Goal: Find specific page/section: Find specific page/section

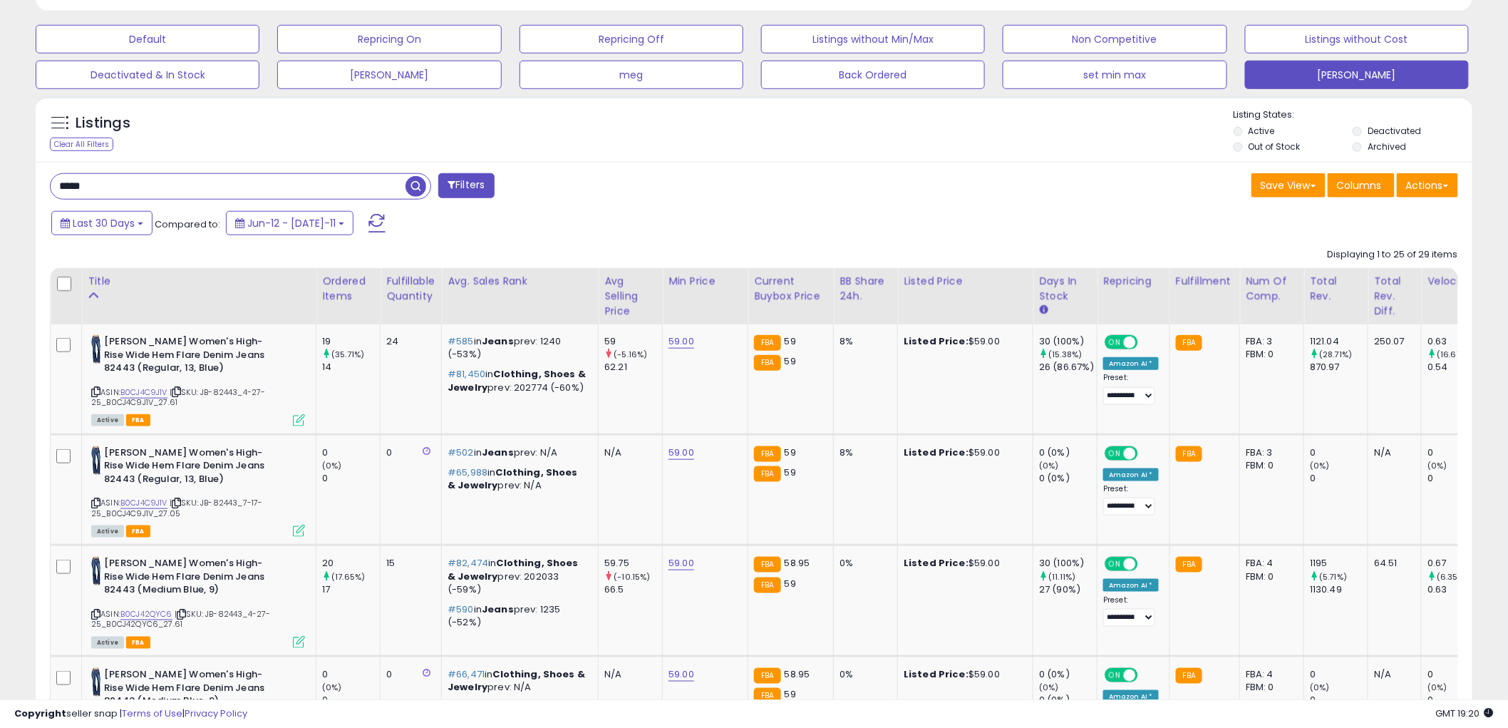
scroll to position [423, 0]
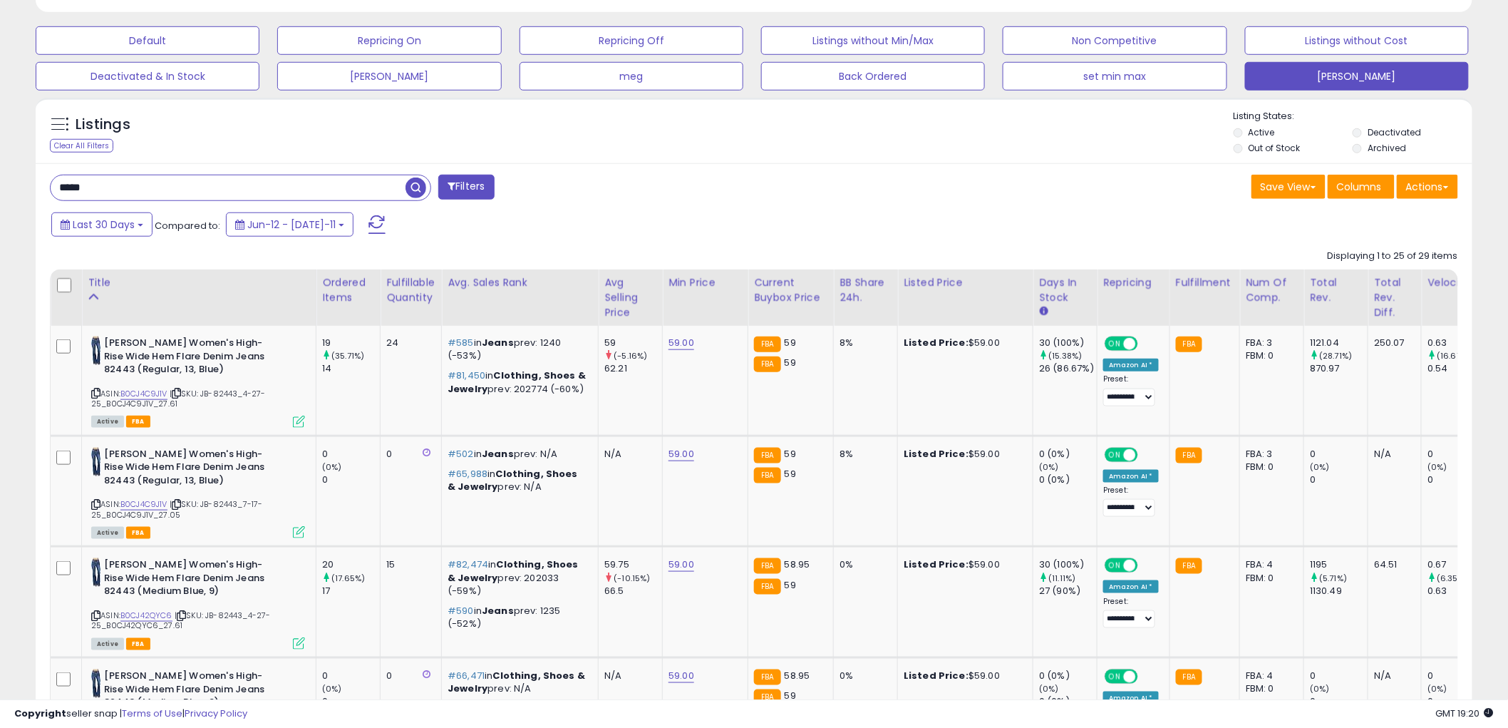
drag, startPoint x: 108, startPoint y: 190, endPoint x: -33, endPoint y: 197, distance: 140.6
click at [418, 187] on span "button" at bounding box center [415, 187] width 21 height 21
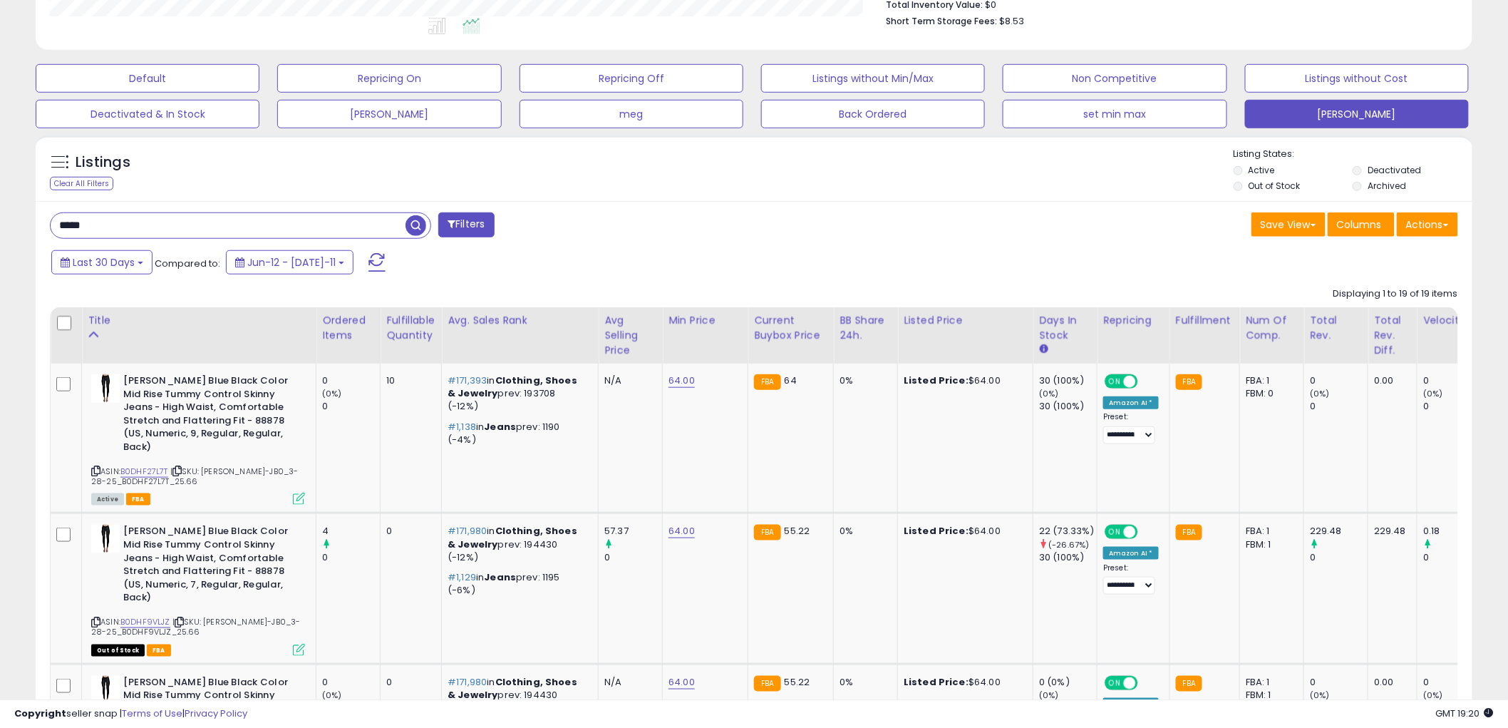
scroll to position [475, 0]
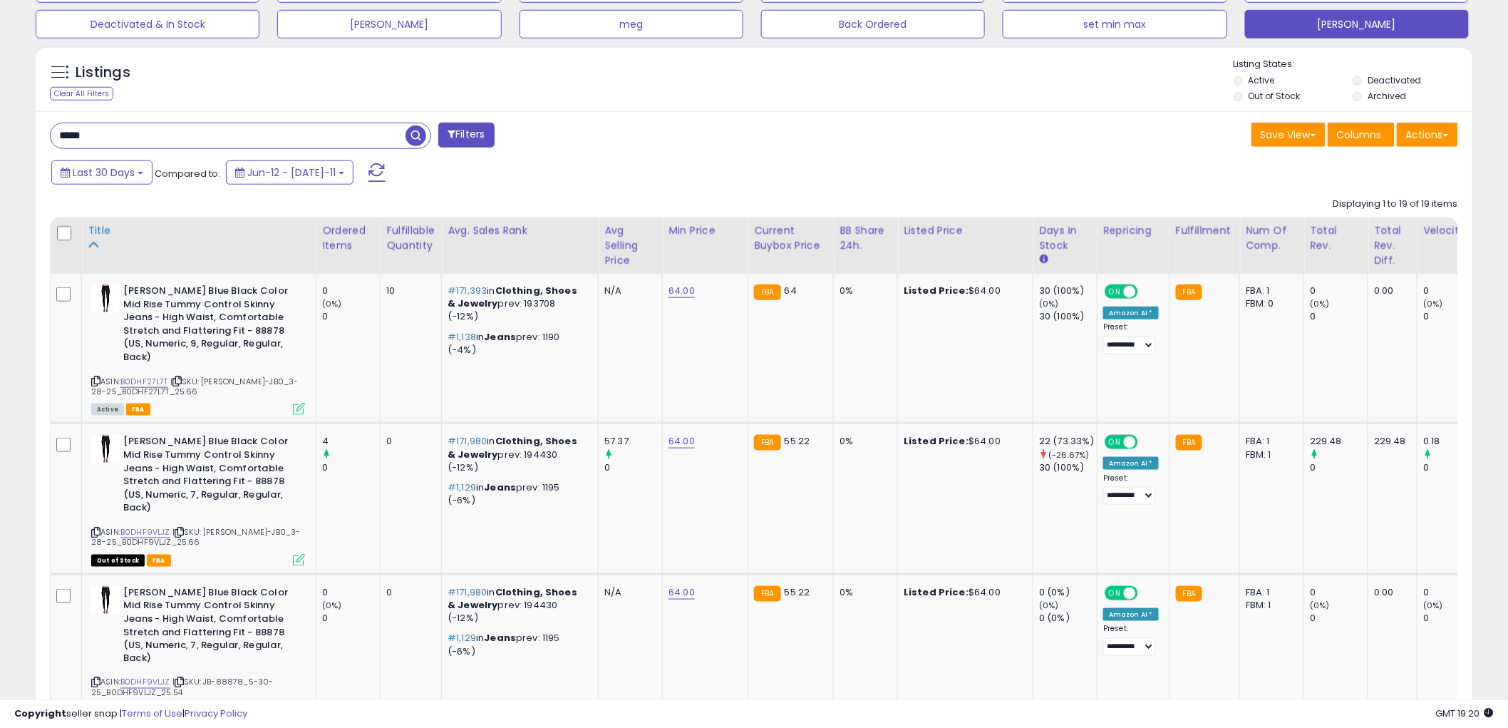
click at [86, 231] on th "Title" at bounding box center [199, 245] width 234 height 56
click at [102, 227] on div "Title" at bounding box center [199, 230] width 222 height 15
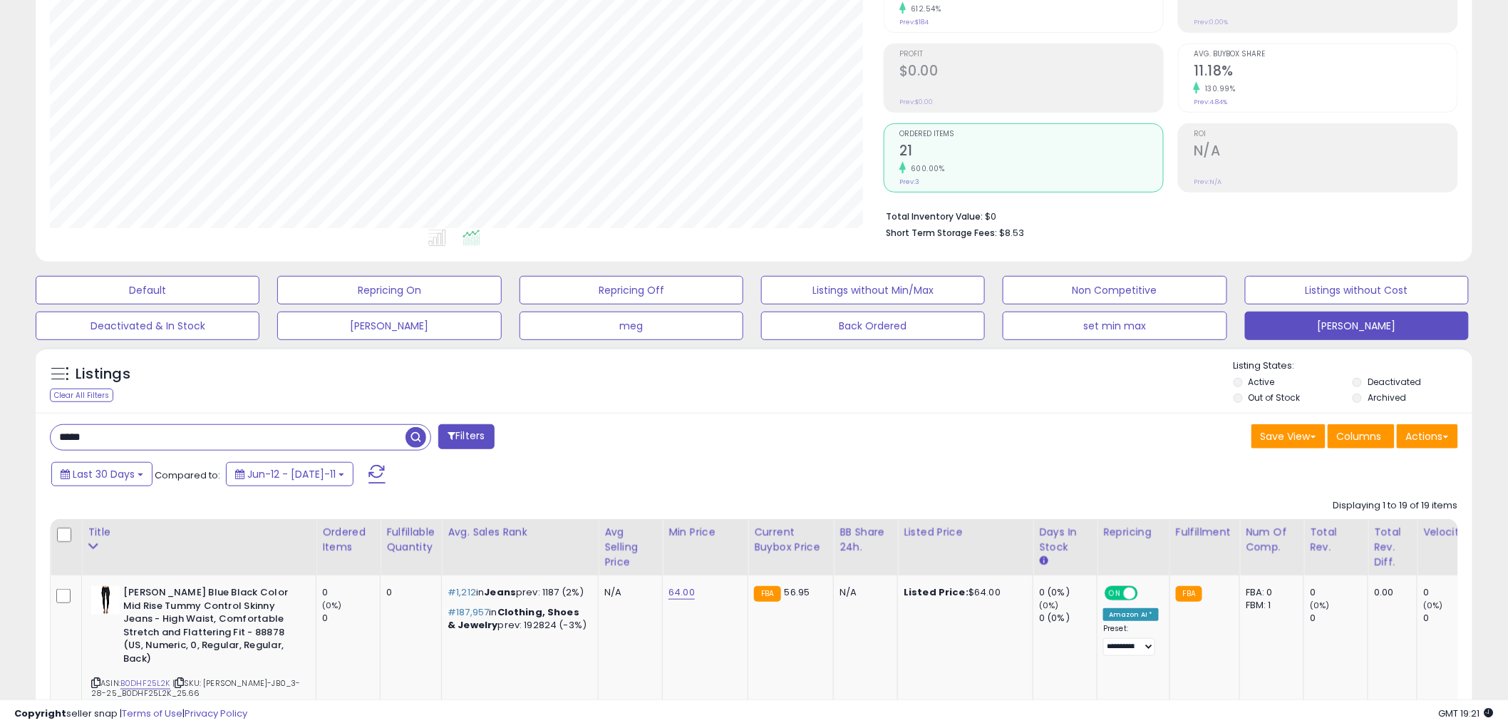
scroll to position [237, 0]
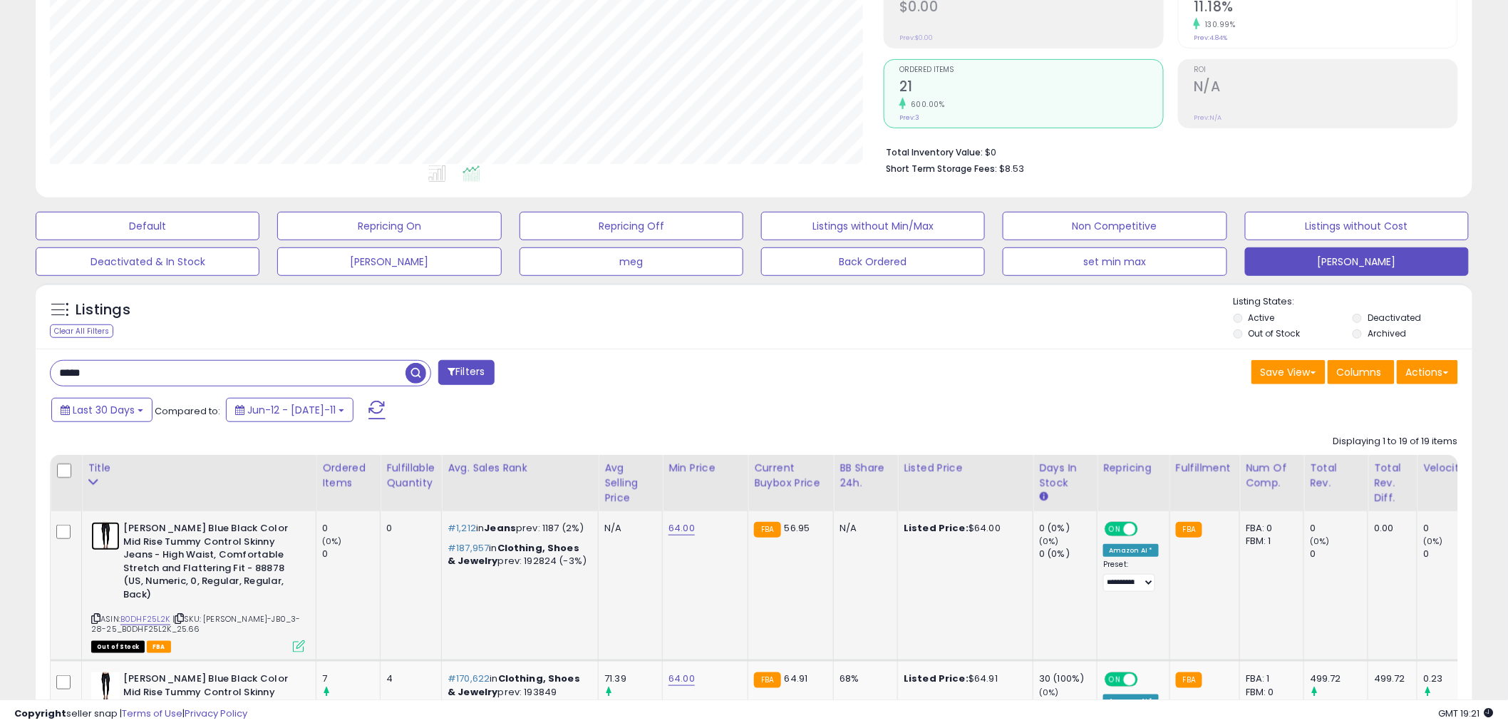
click at [102, 542] on img at bounding box center [105, 536] width 29 height 29
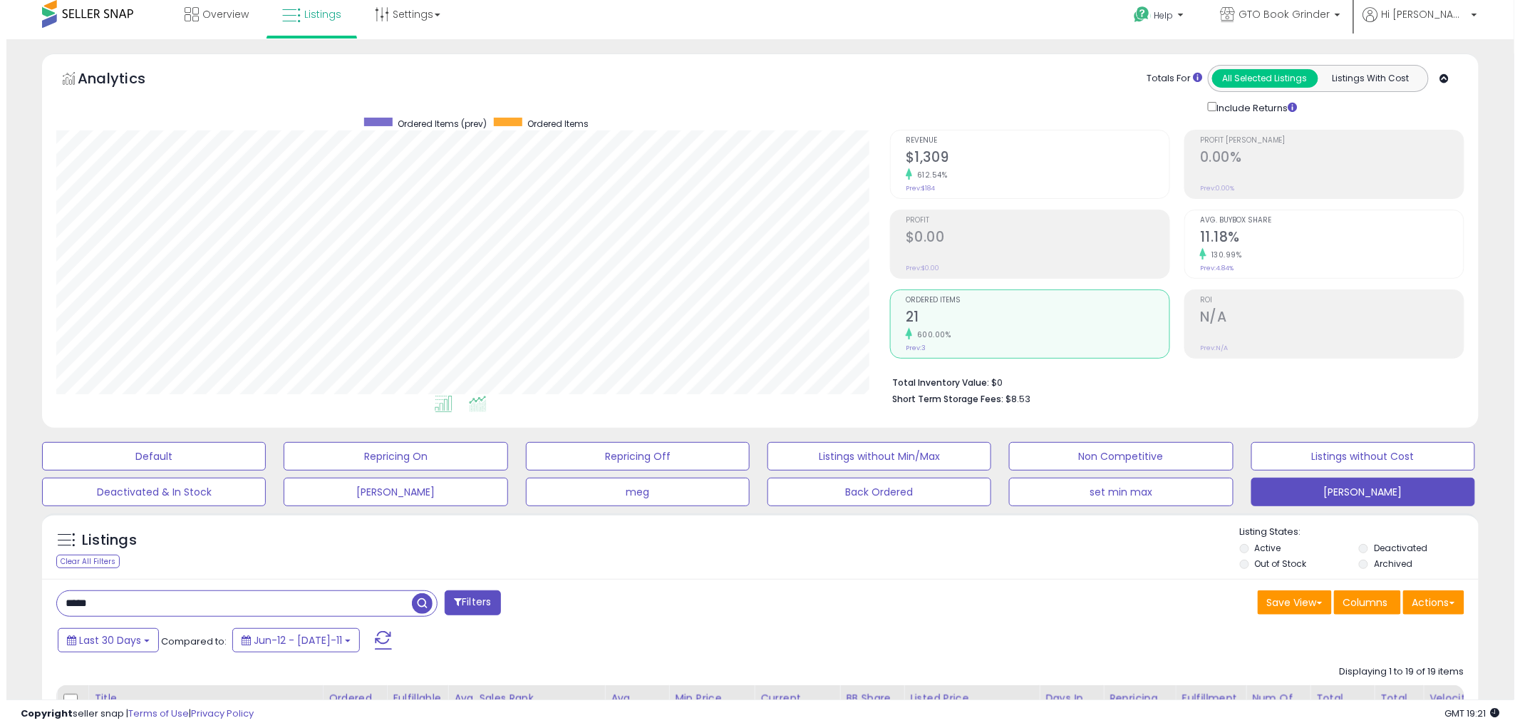
scroll to position [0, 0]
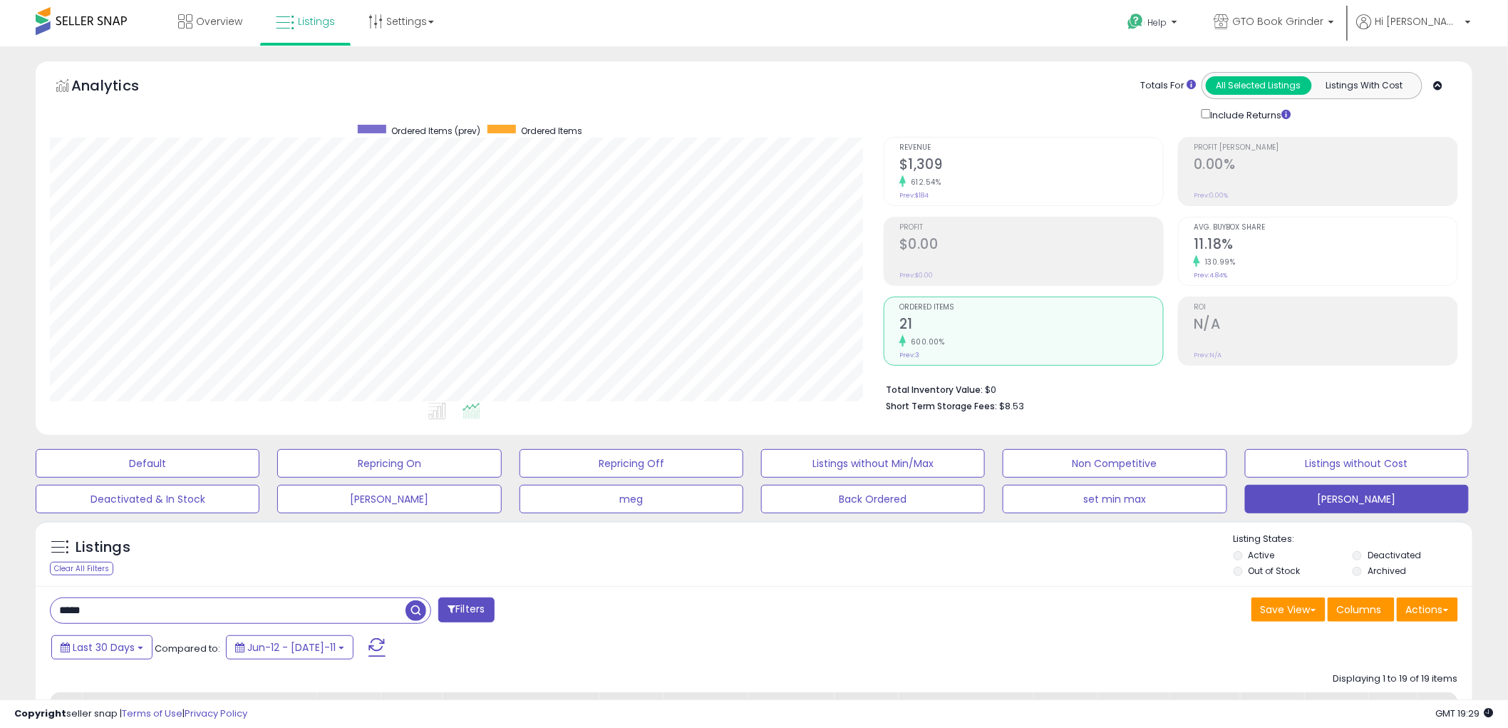
drag, startPoint x: 120, startPoint y: 613, endPoint x: 2, endPoint y: 546, distance: 135.3
click at [416, 611] on span "button" at bounding box center [415, 610] width 21 height 21
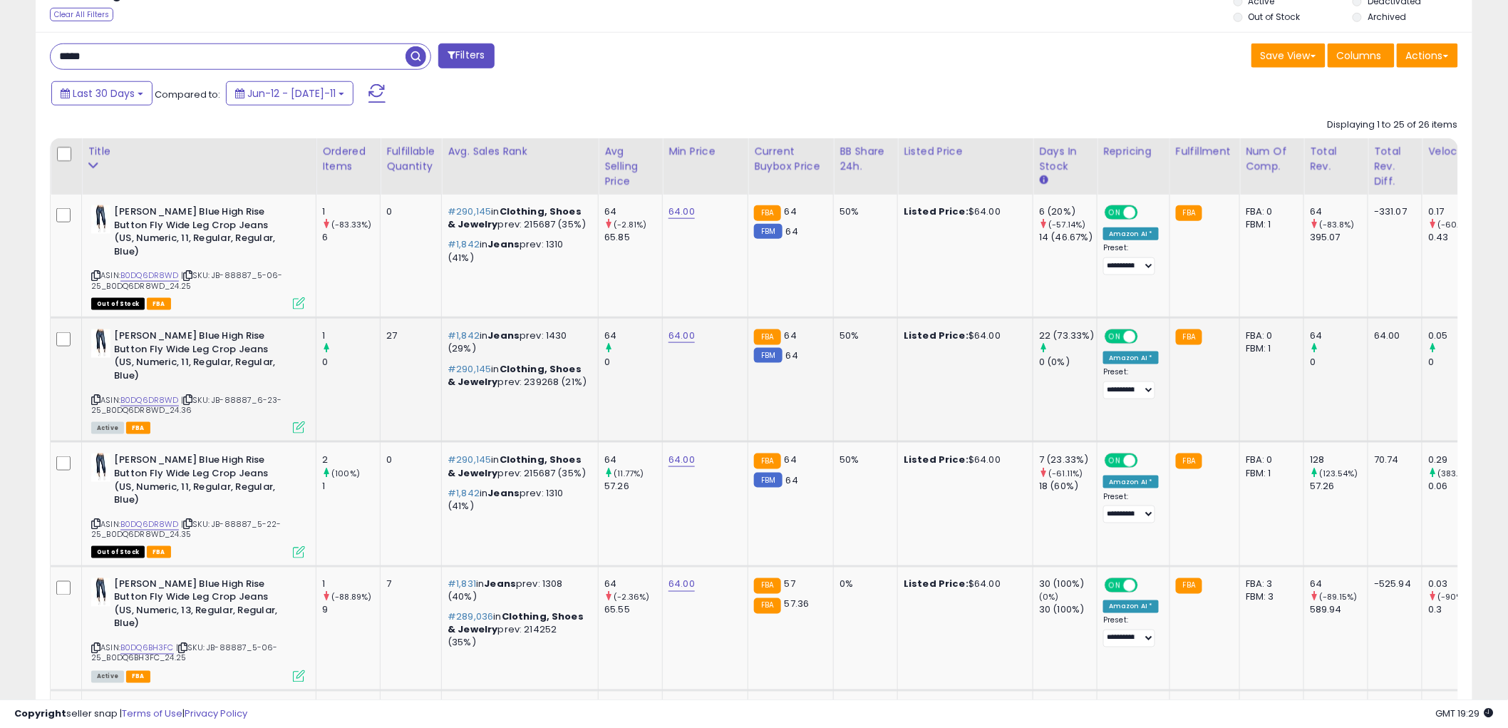
scroll to position [475, 0]
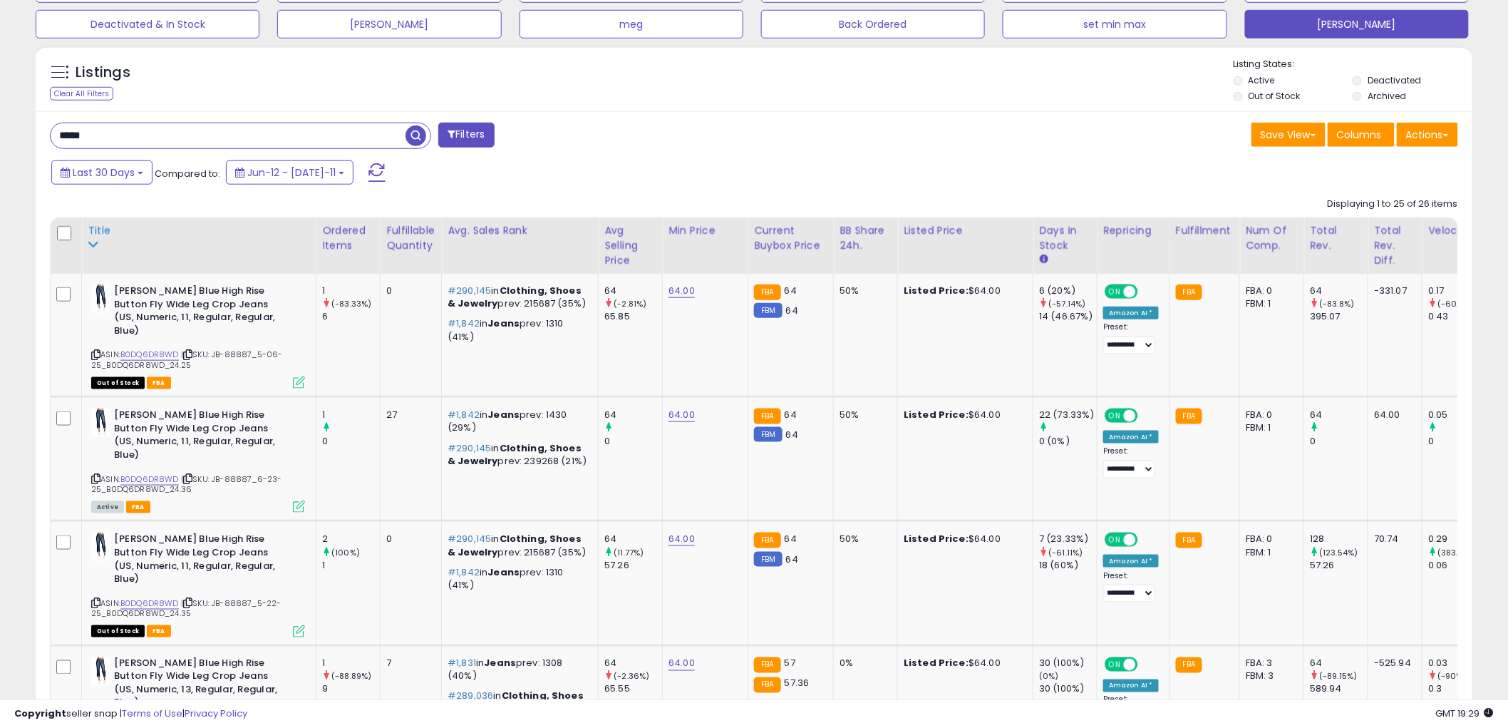
click at [102, 230] on div "Title" at bounding box center [199, 230] width 222 height 15
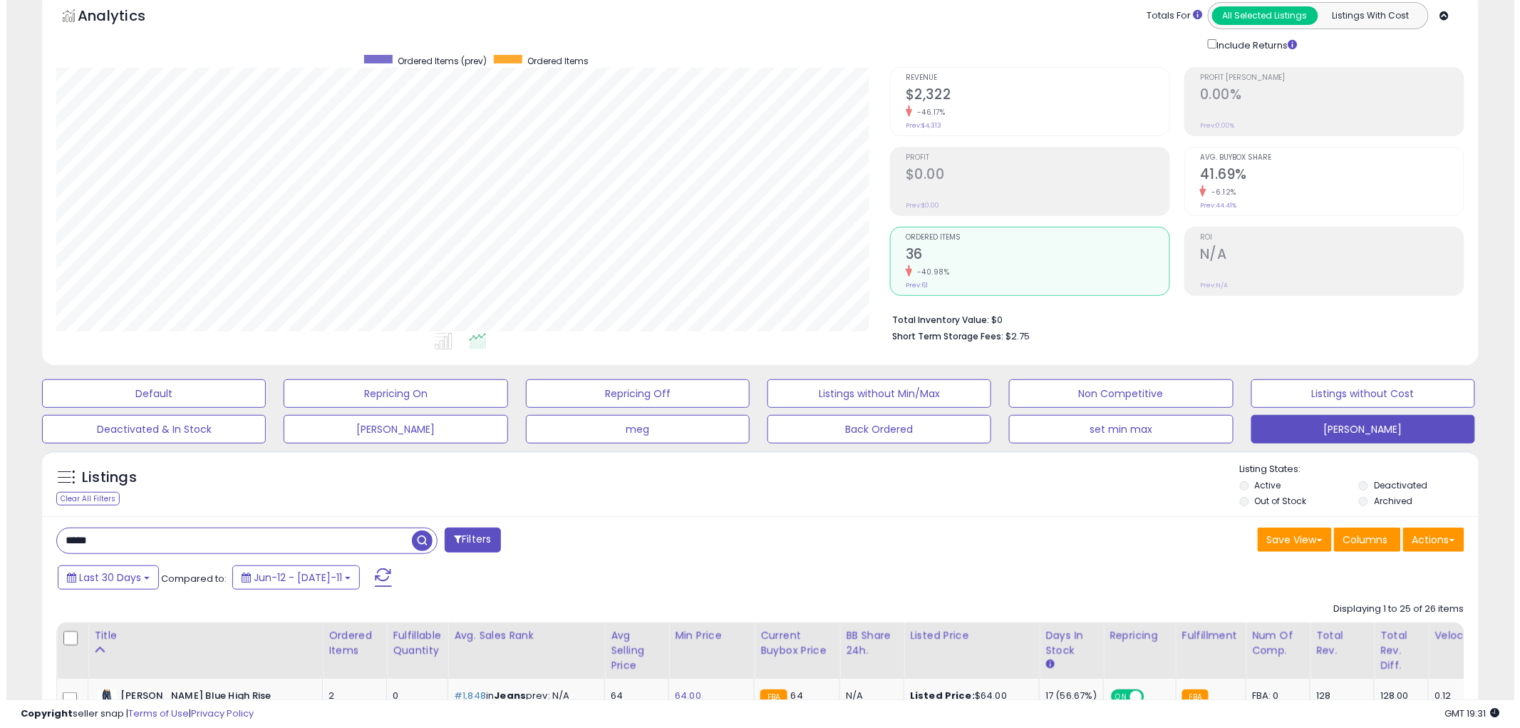
scroll to position [0, 0]
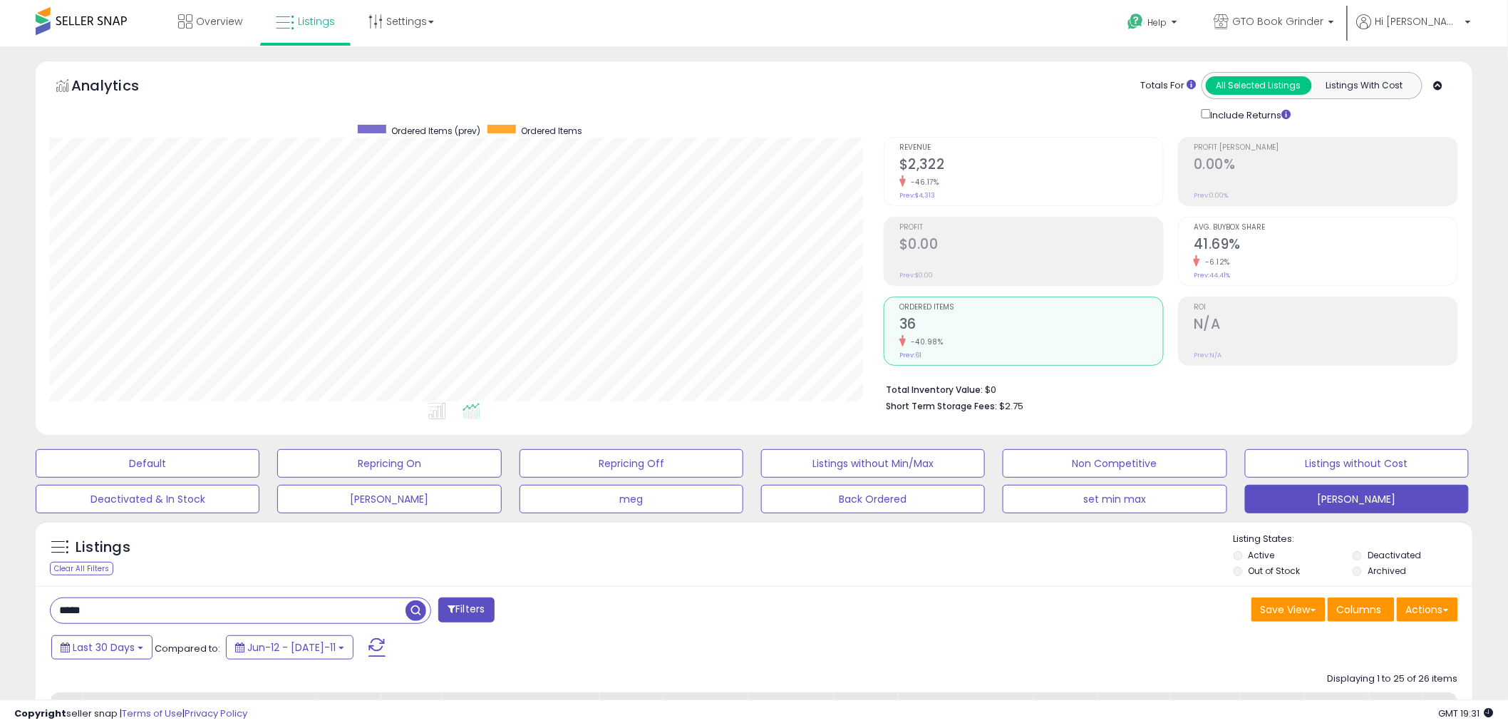
drag, startPoint x: 81, startPoint y: 610, endPoint x: 125, endPoint y: 614, distance: 43.7
click at [125, 614] on input "*****" at bounding box center [228, 610] width 355 height 25
click at [416, 613] on span "button" at bounding box center [415, 610] width 21 height 21
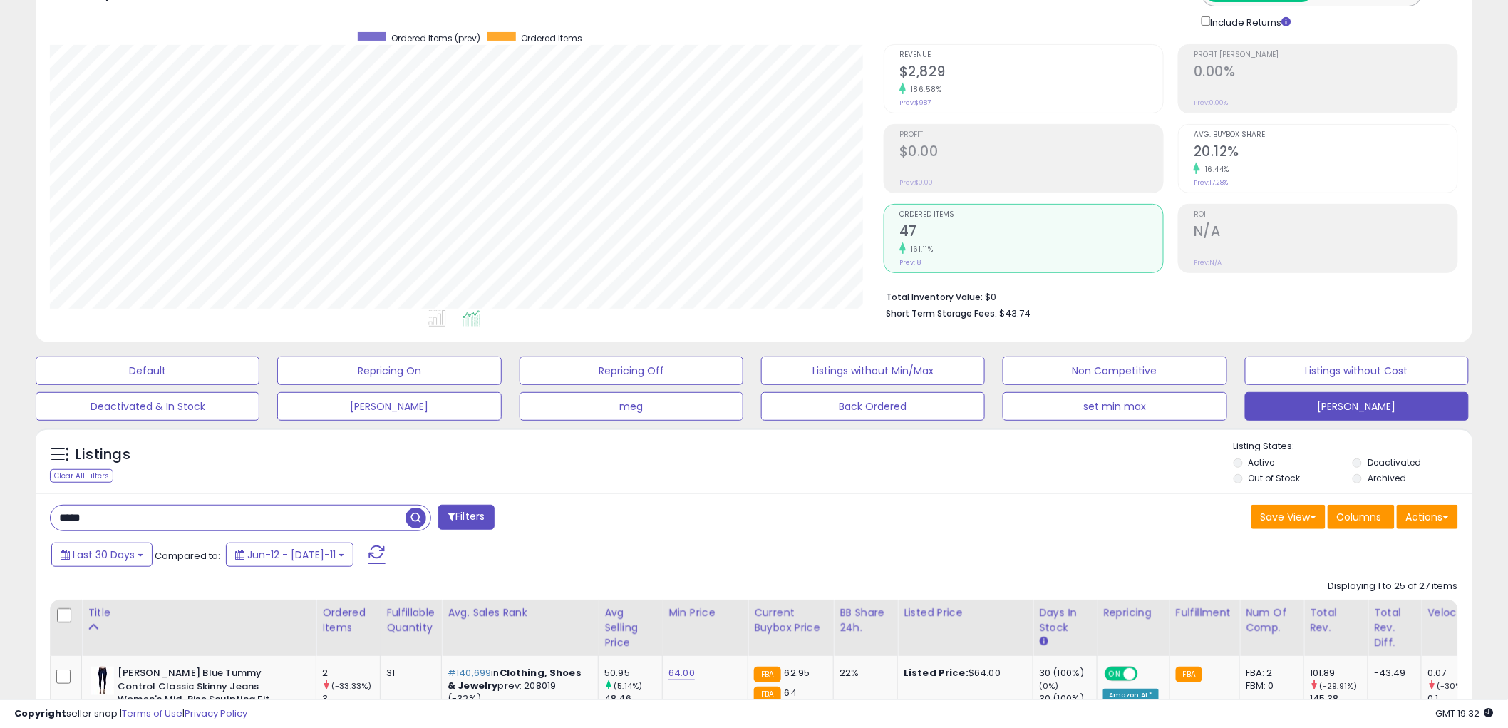
scroll to position [282, 0]
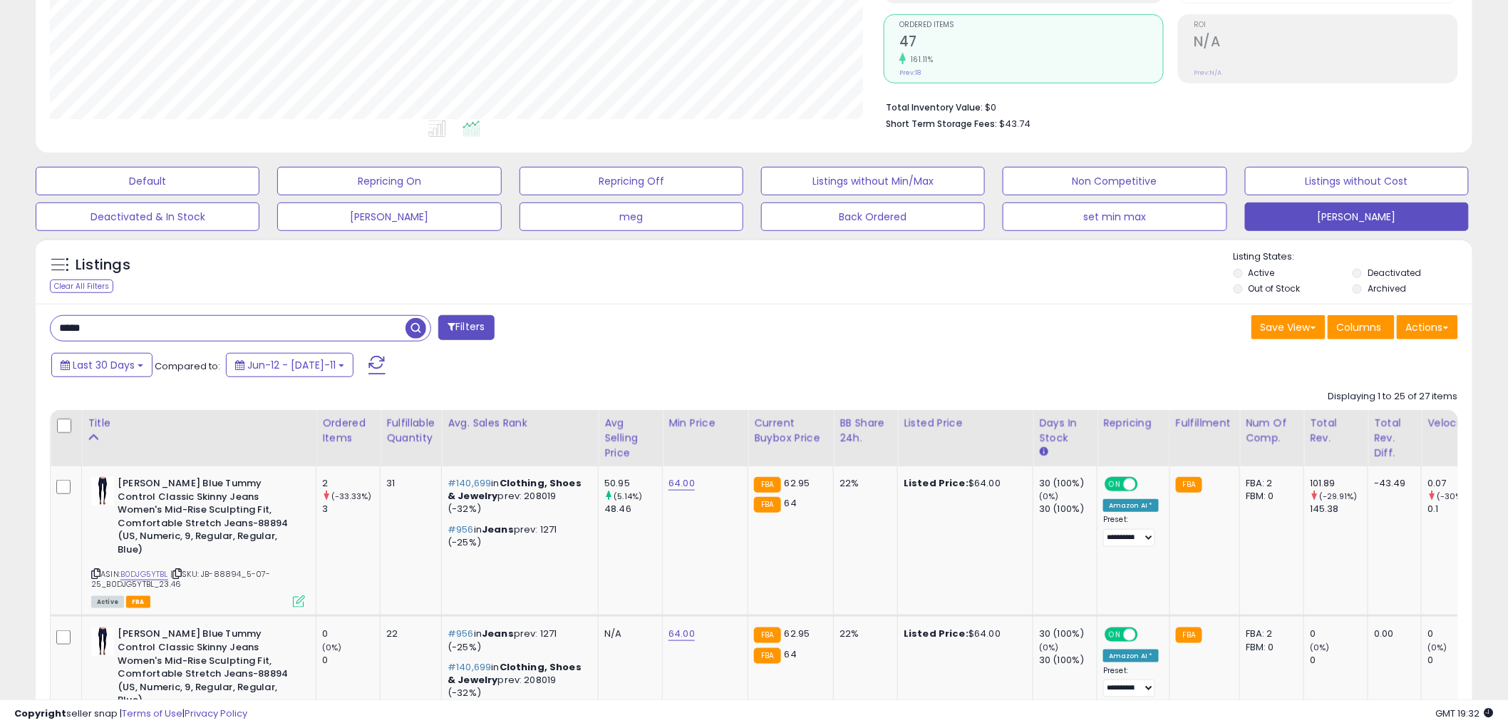
click at [98, 421] on div "Title" at bounding box center [199, 422] width 222 height 15
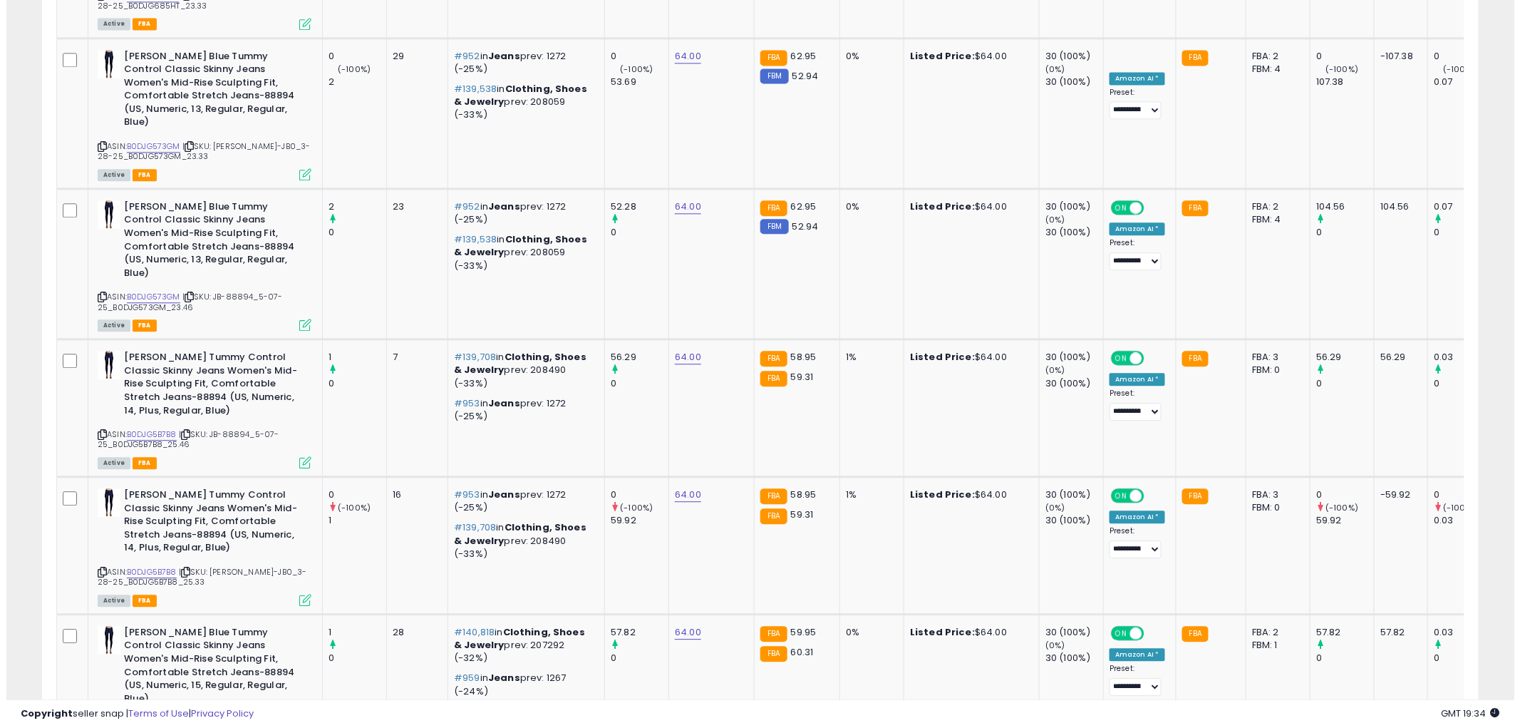
scroll to position [0, 0]
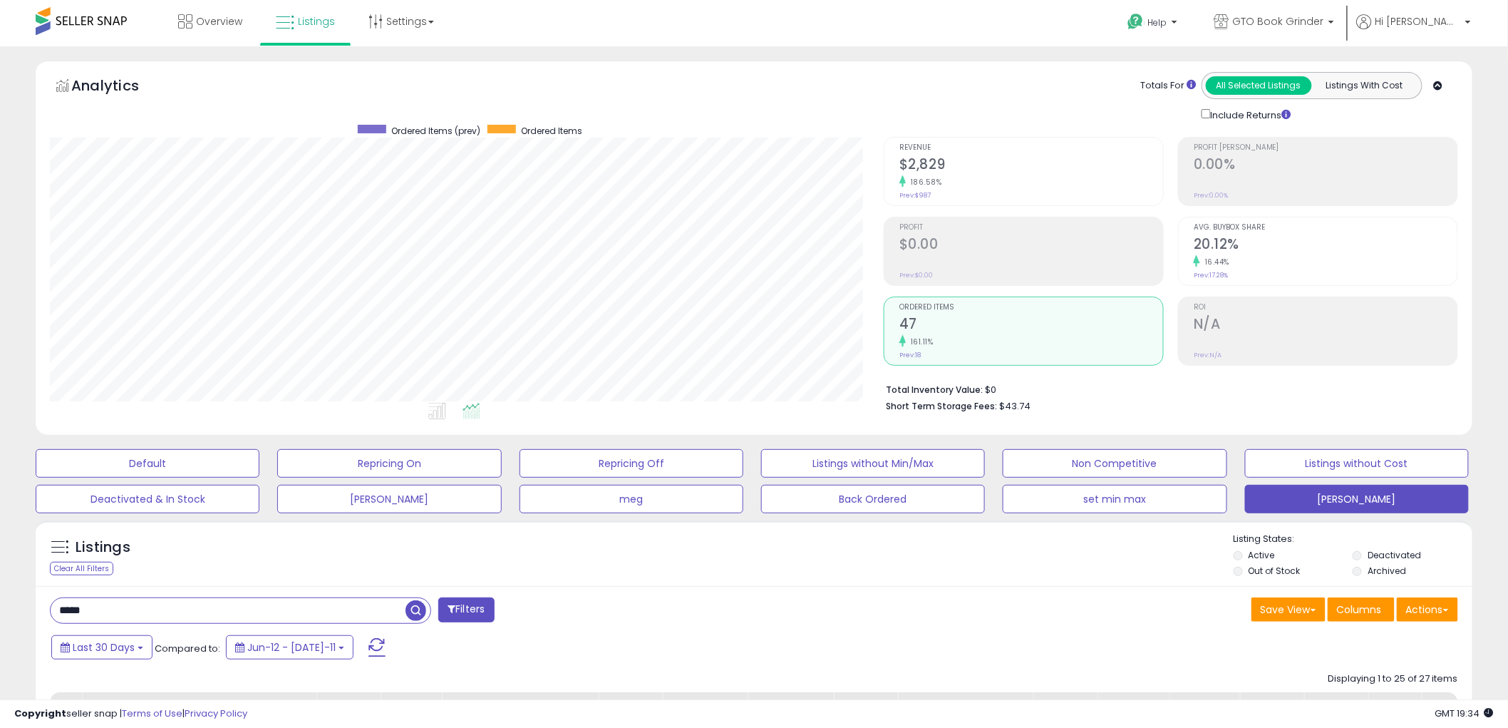
drag, startPoint x: 72, startPoint y: 611, endPoint x: 114, endPoint y: 611, distance: 42.0
click at [114, 611] on input "*****" at bounding box center [228, 610] width 355 height 25
click at [418, 611] on span "button" at bounding box center [415, 610] width 21 height 21
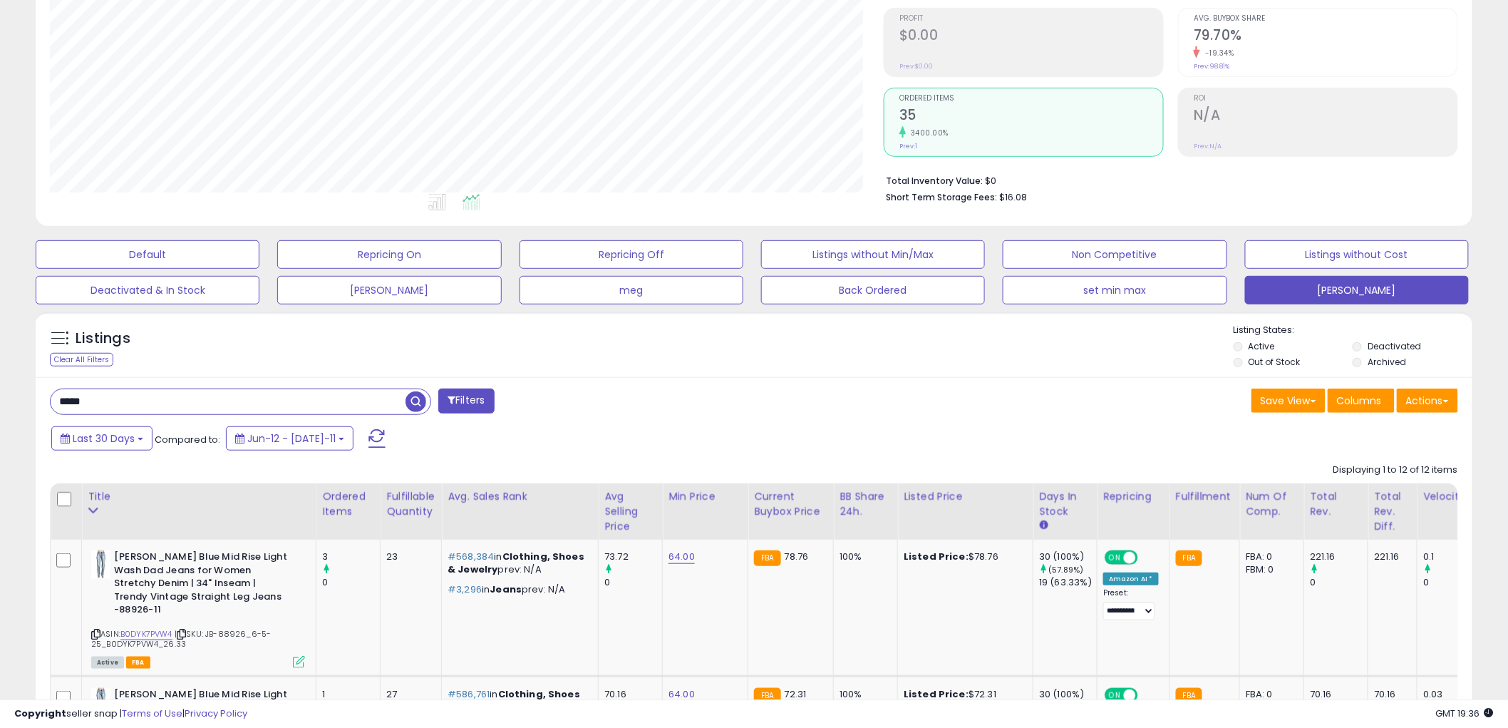
drag, startPoint x: 103, startPoint y: 404, endPoint x: 3, endPoint y: 405, distance: 100.5
type input "*****"
click at [417, 400] on span "button" at bounding box center [415, 401] width 21 height 21
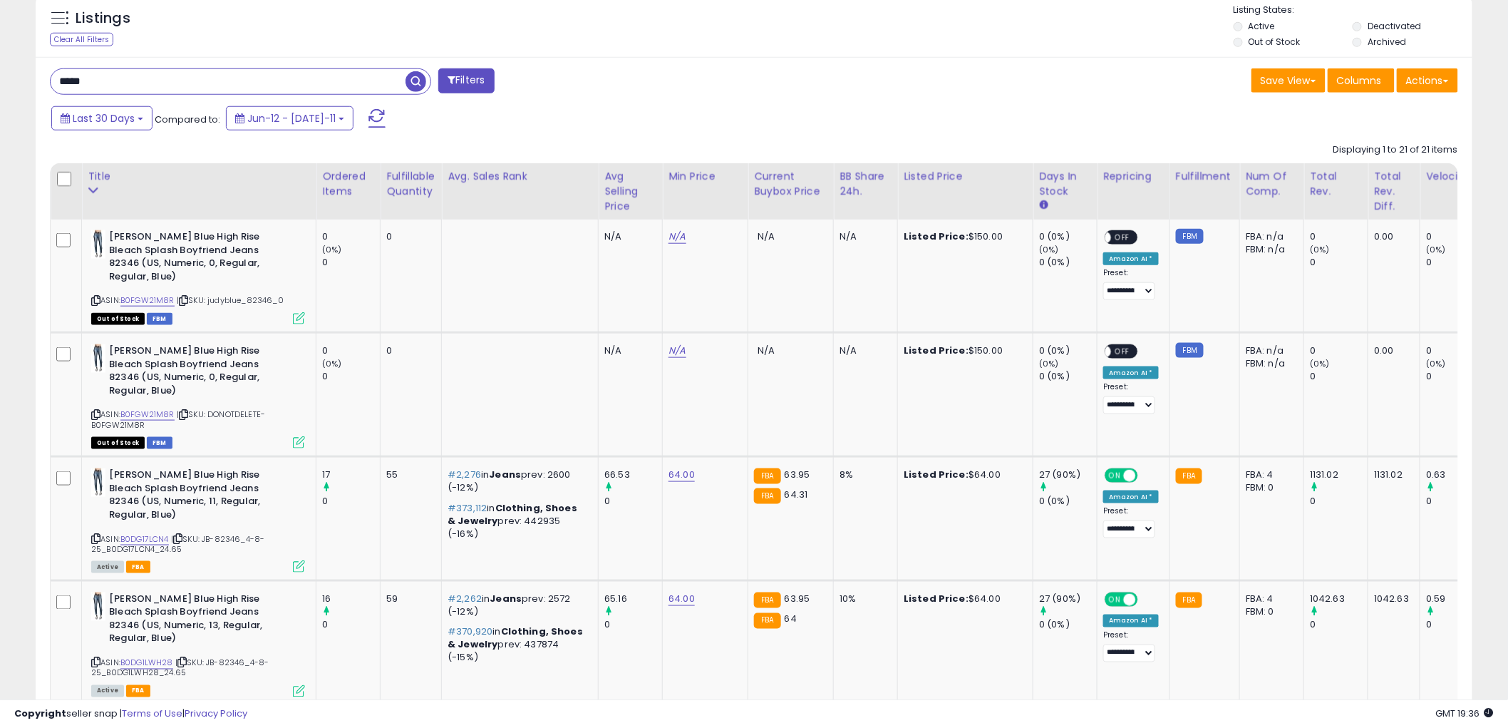
scroll to position [568, 0]
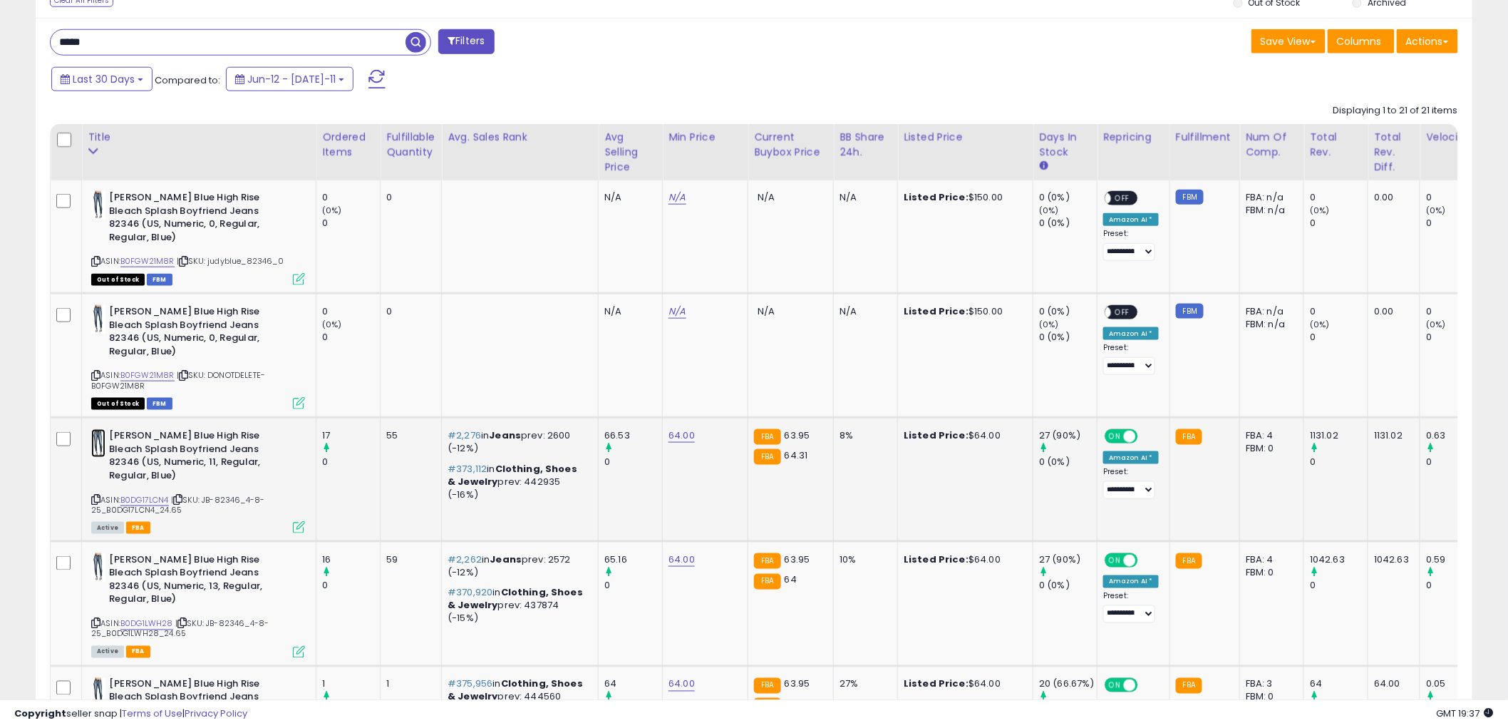
click at [100, 429] on img at bounding box center [98, 443] width 14 height 29
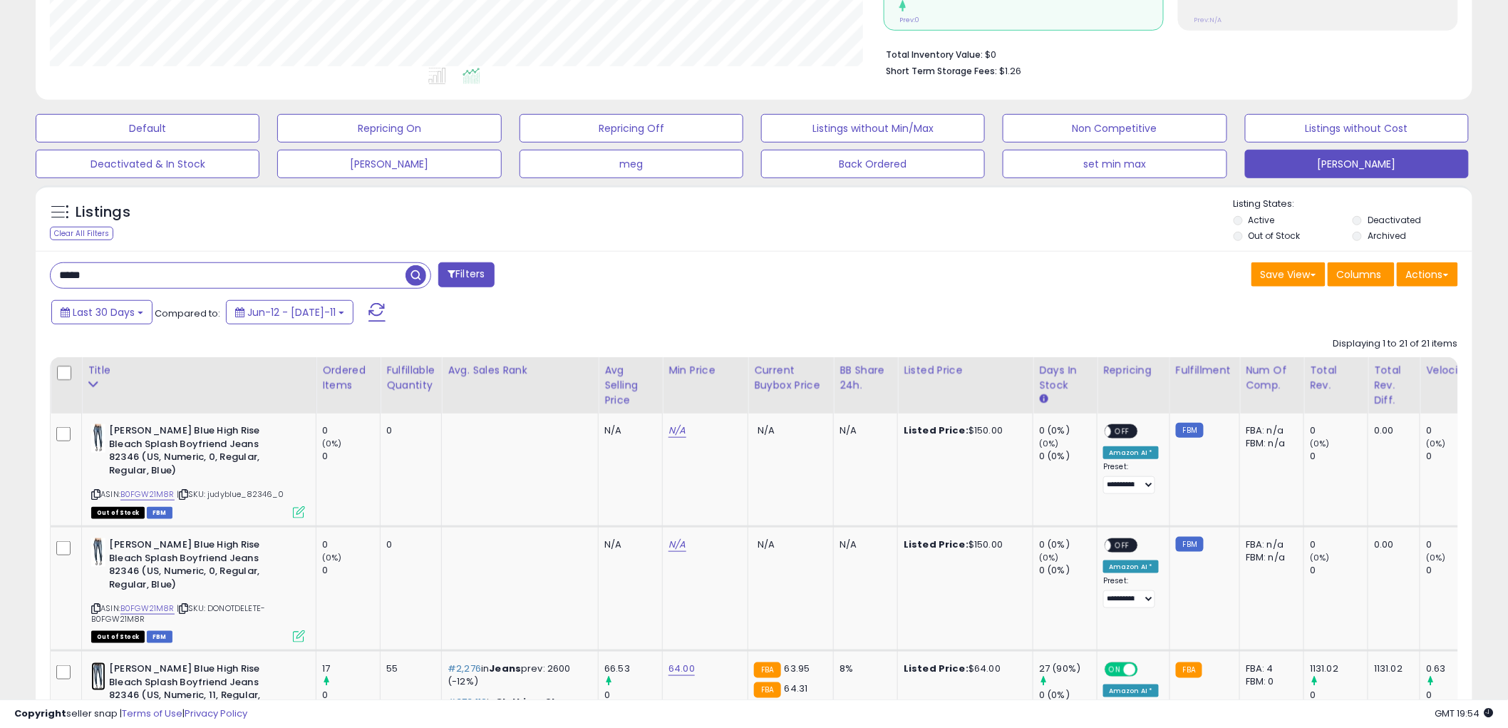
scroll to position [281, 0]
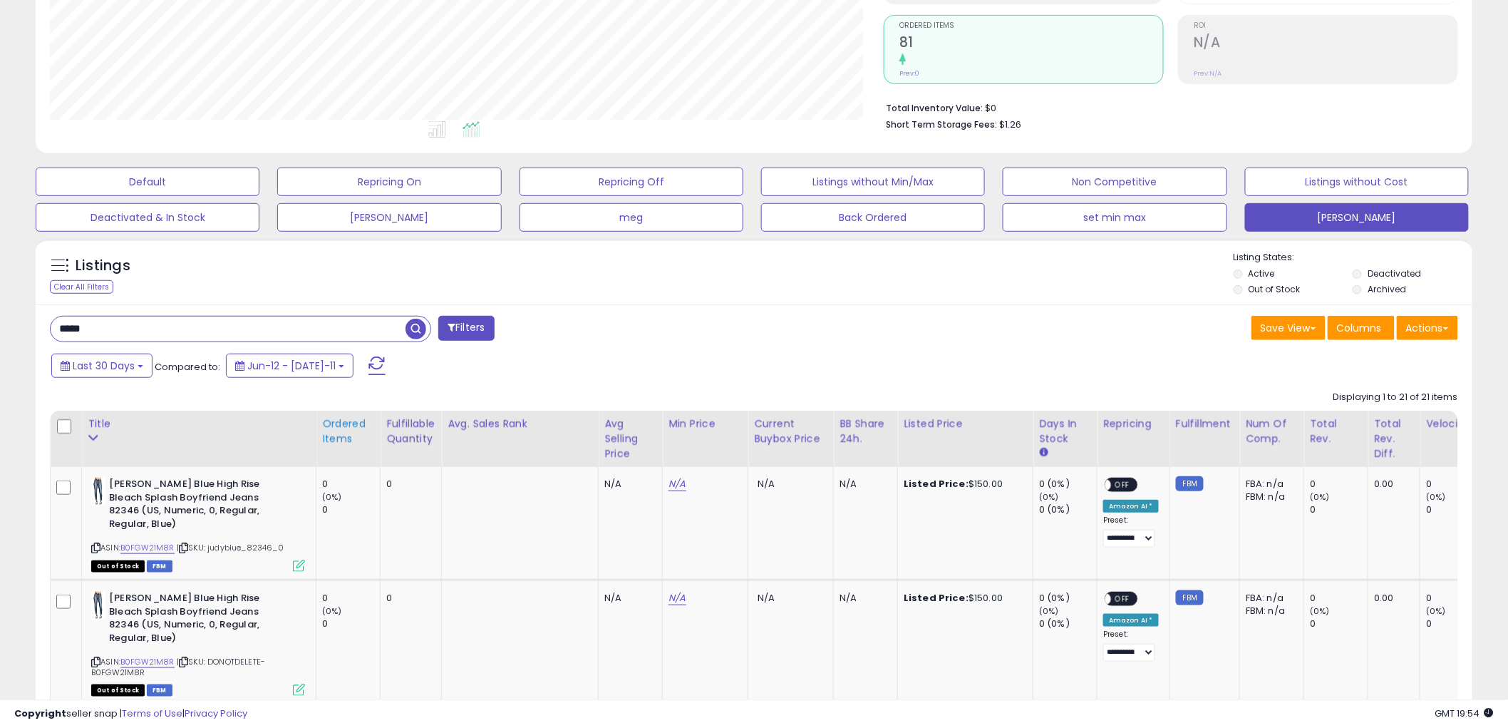
click at [336, 437] on div "Ordered Items" at bounding box center [348, 431] width 52 height 30
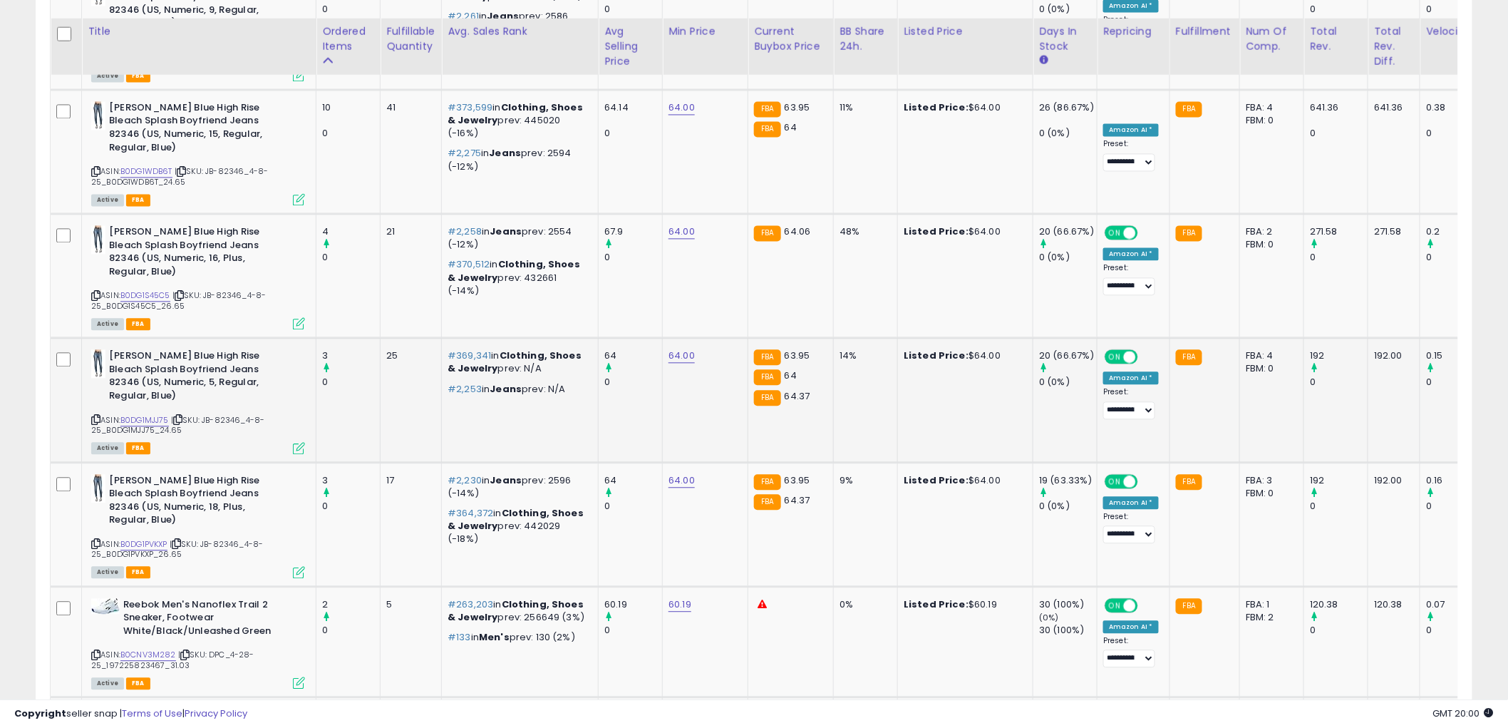
scroll to position [1152, 0]
